Goal: Transaction & Acquisition: Purchase product/service

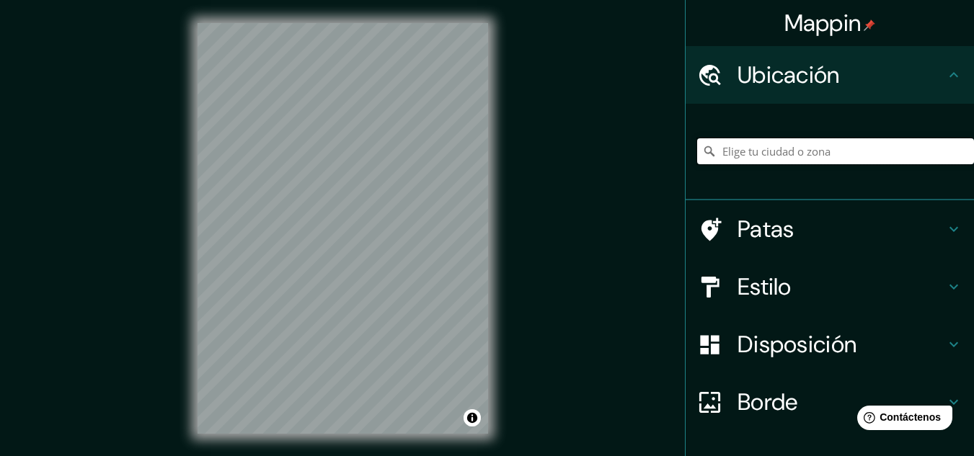
click at [814, 148] on input "Elige tu ciudad o zona" at bounding box center [835, 151] width 277 height 26
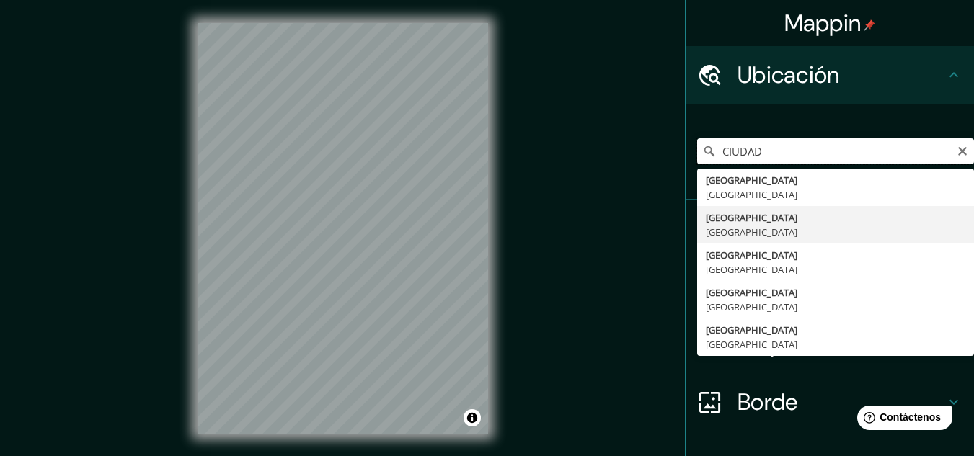
type input "[GEOGRAPHIC_DATA], [GEOGRAPHIC_DATA]"
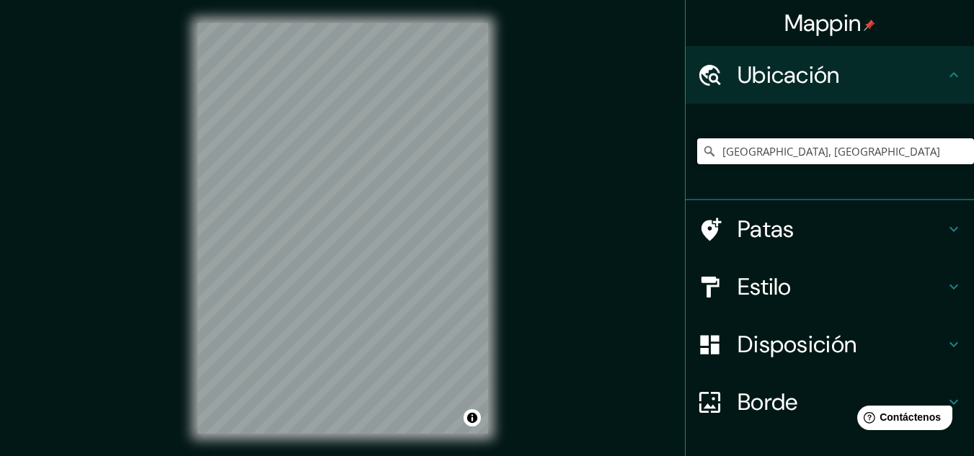
click at [814, 148] on input "[GEOGRAPHIC_DATA], [GEOGRAPHIC_DATA]" at bounding box center [835, 151] width 277 height 26
type input "[GEOGRAPHIC_DATA], [GEOGRAPHIC_DATA]"
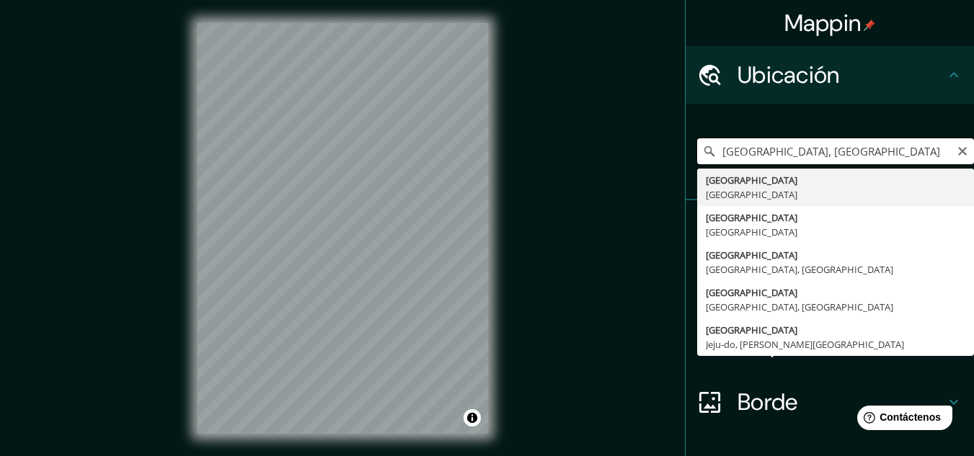
click at [833, 151] on input "[GEOGRAPHIC_DATA], [GEOGRAPHIC_DATA]" at bounding box center [835, 151] width 277 height 26
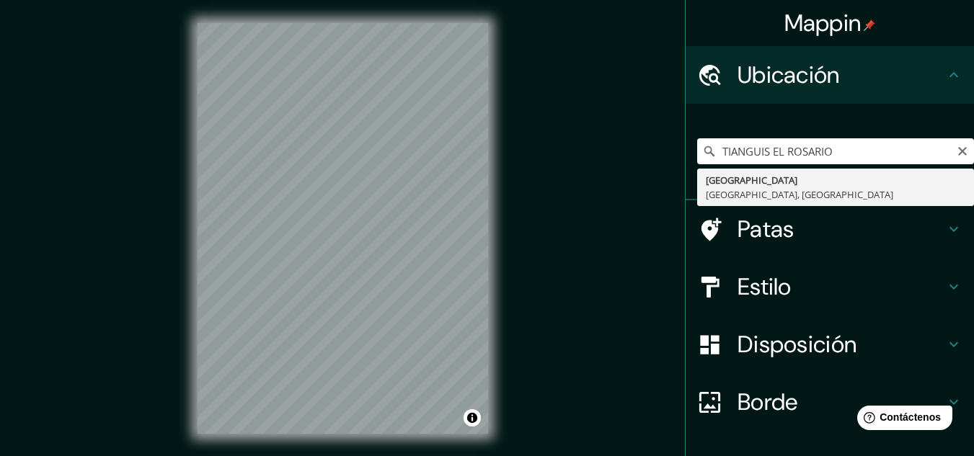
type input "[GEOGRAPHIC_DATA], [GEOGRAPHIC_DATA]"
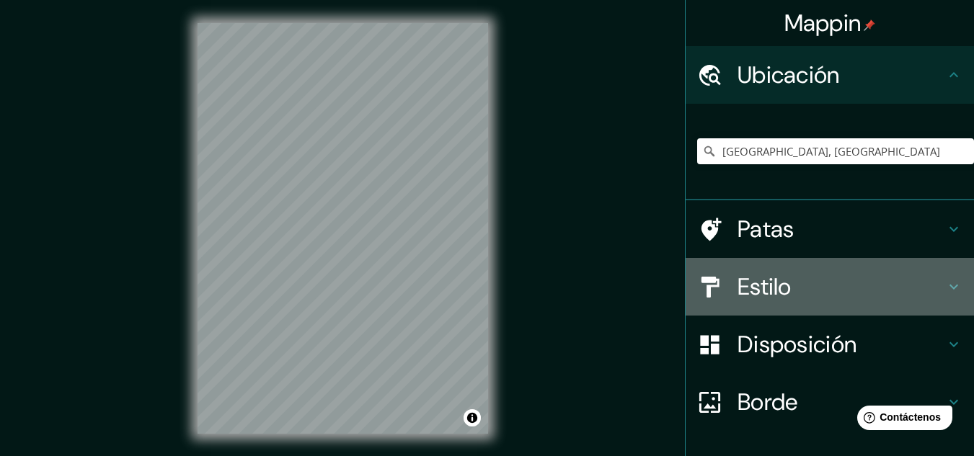
click at [837, 289] on h4 "Estilo" at bounding box center [842, 287] width 208 height 29
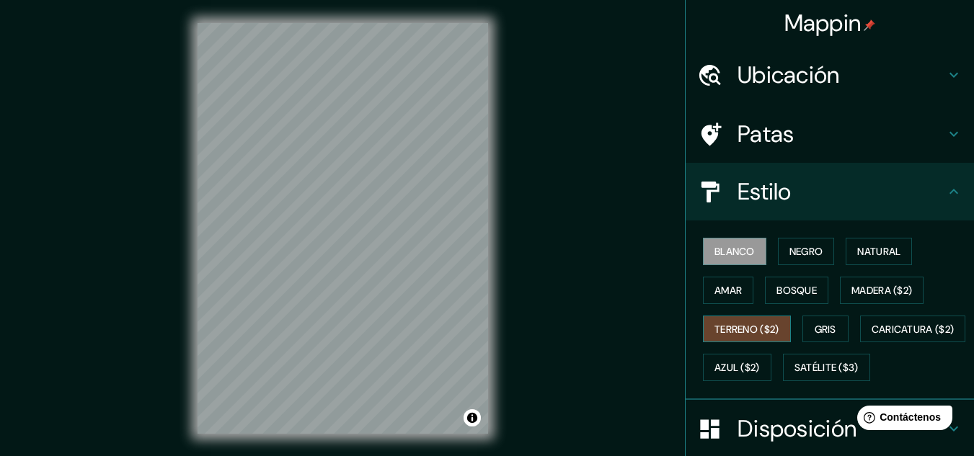
click at [736, 335] on font "Terreno ($2)" at bounding box center [747, 329] width 65 height 13
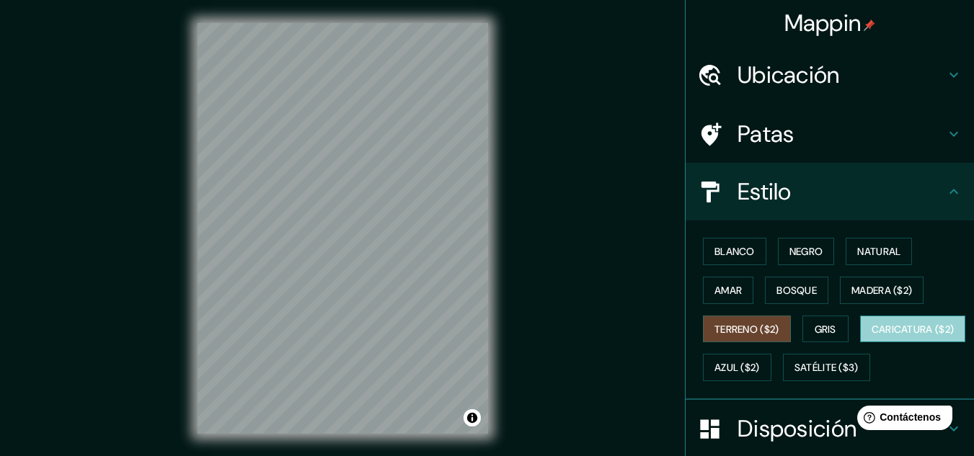
click at [872, 336] on font "Caricatura ($2)" at bounding box center [913, 329] width 83 height 13
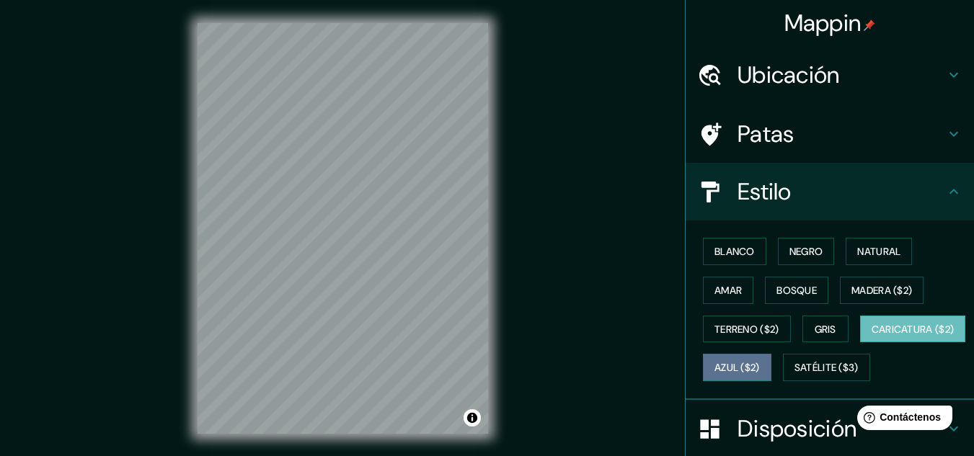
click at [760, 359] on font "Azul ($2)" at bounding box center [737, 367] width 45 height 19
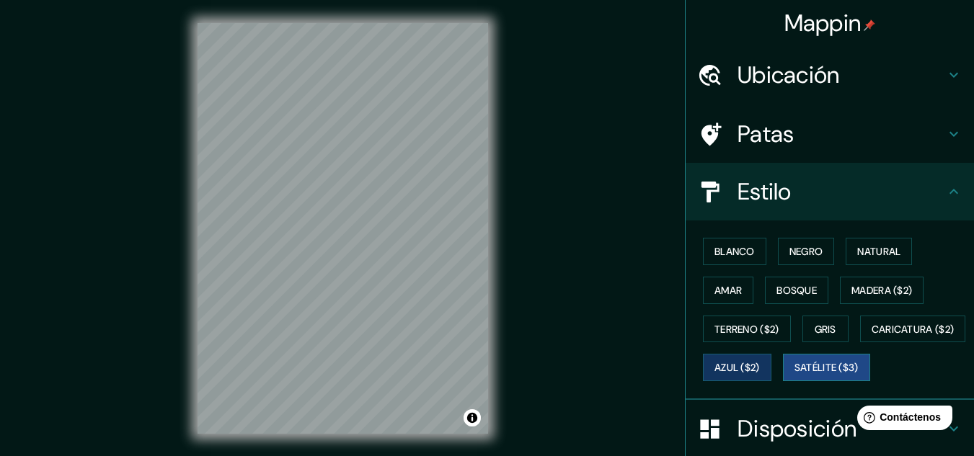
click at [795, 375] on font "Satélite ($3)" at bounding box center [827, 368] width 64 height 13
click at [815, 331] on font "Gris" at bounding box center [826, 329] width 22 height 13
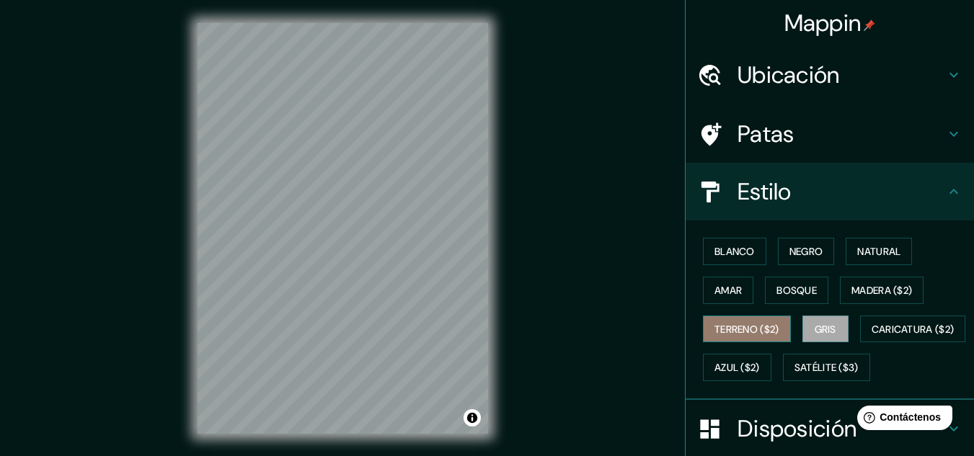
click at [738, 323] on font "Terreno ($2)" at bounding box center [747, 329] width 65 height 13
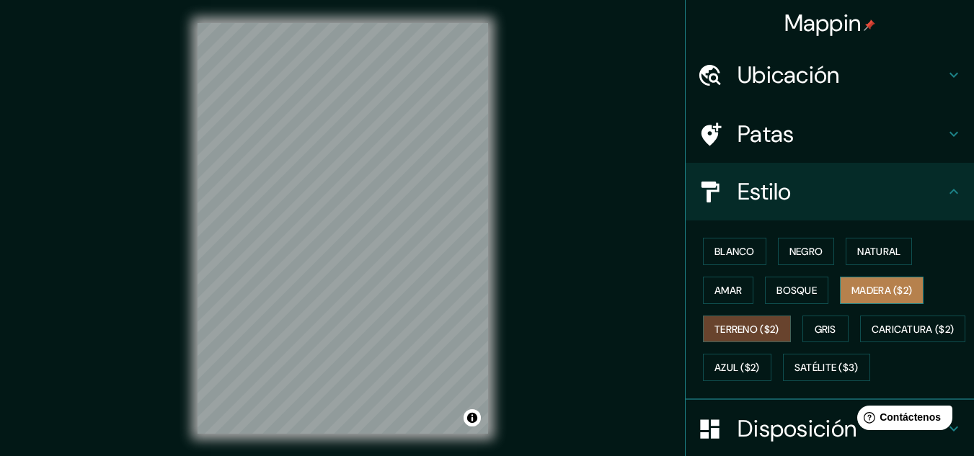
click at [858, 299] on font "Madera ($2)" at bounding box center [882, 290] width 61 height 19
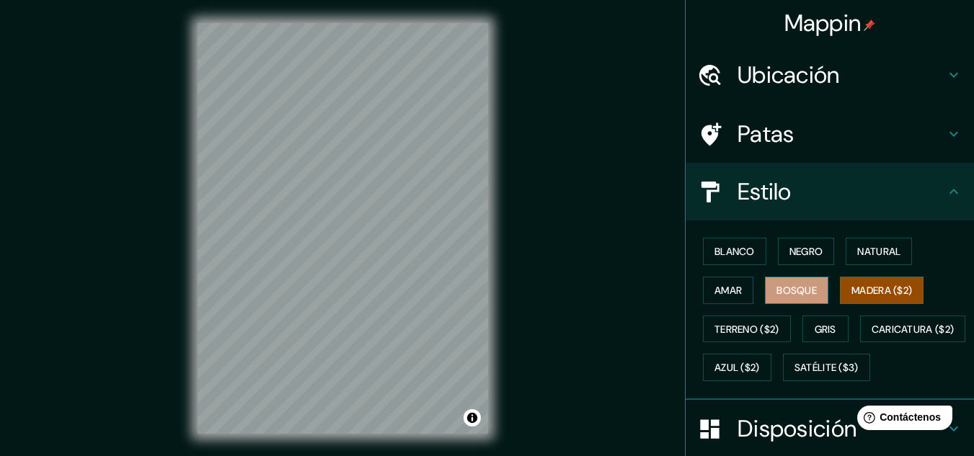
click at [777, 294] on font "Bosque" at bounding box center [797, 290] width 40 height 13
click at [715, 294] on font "Amar" at bounding box center [728, 290] width 27 height 13
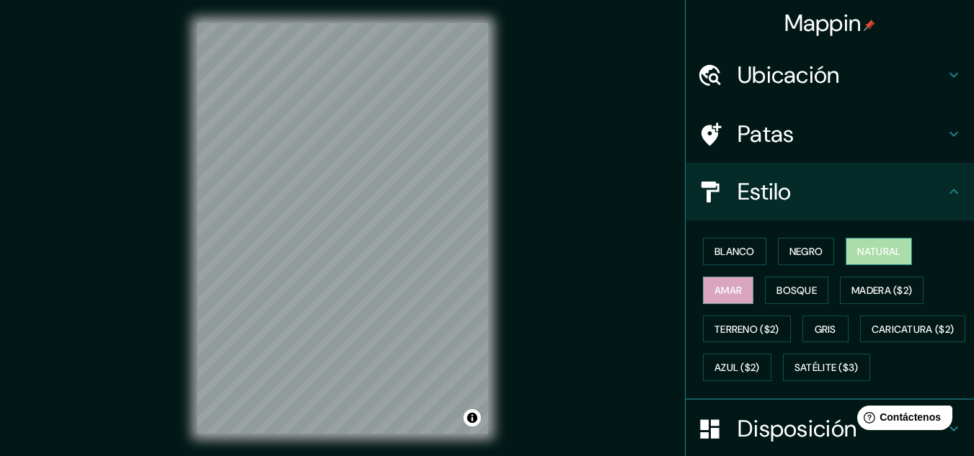
click at [846, 253] on button "Natural" at bounding box center [879, 251] width 66 height 27
click at [792, 252] on font "Negro" at bounding box center [807, 251] width 34 height 13
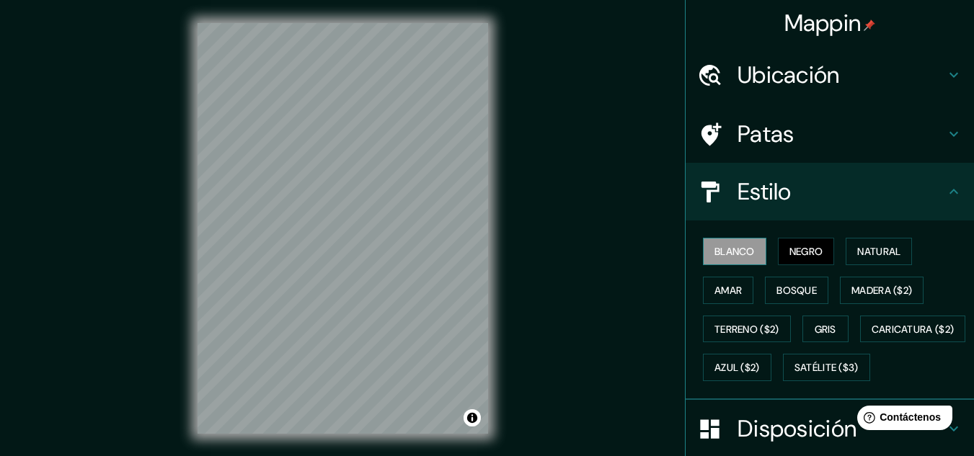
click at [738, 255] on font "Blanco" at bounding box center [735, 251] width 40 height 13
click at [846, 255] on button "Natural" at bounding box center [879, 251] width 66 height 27
click at [813, 255] on font "Negro" at bounding box center [807, 251] width 34 height 13
click at [880, 245] on font "Natural" at bounding box center [878, 251] width 43 height 19
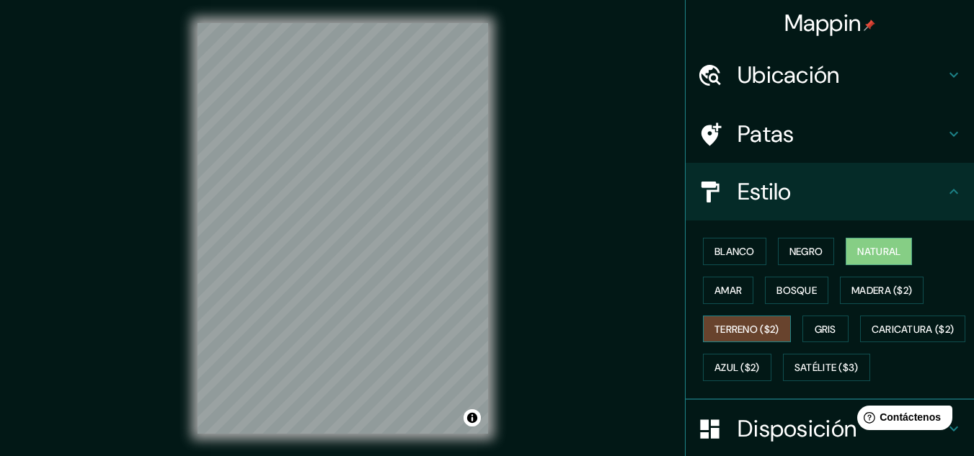
click at [734, 328] on font "Terreno ($2)" at bounding box center [747, 329] width 65 height 13
click at [818, 330] on font "Gris" at bounding box center [826, 329] width 22 height 13
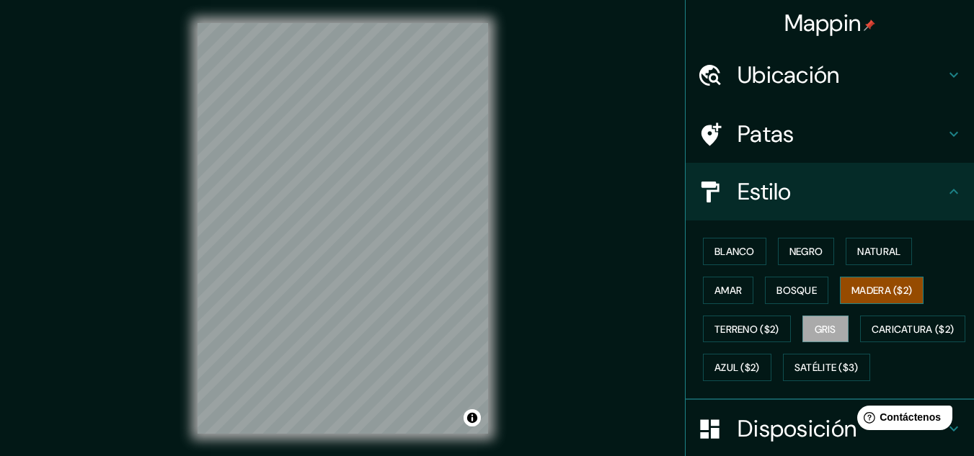
click at [865, 290] on font "Madera ($2)" at bounding box center [882, 290] width 61 height 13
click at [732, 290] on font "Amar" at bounding box center [728, 290] width 27 height 13
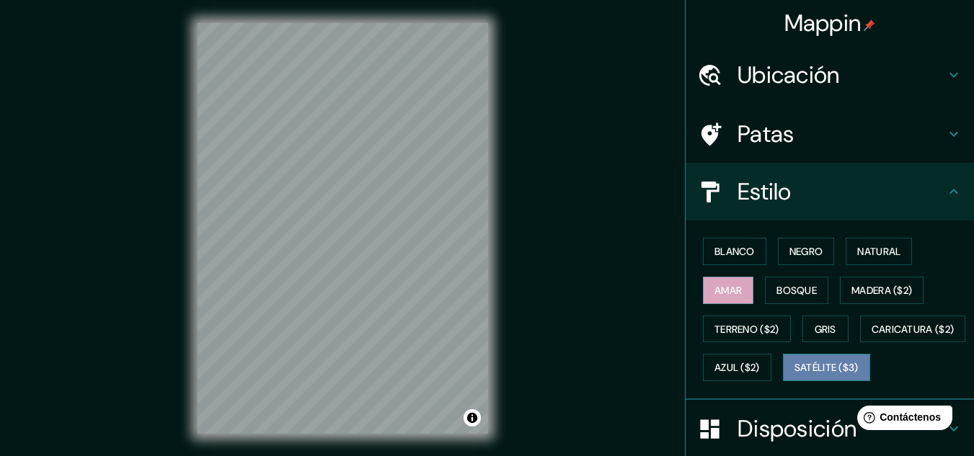
click at [795, 375] on font "Satélite ($3)" at bounding box center [827, 368] width 64 height 13
